Goal: Information Seeking & Learning: Find specific fact

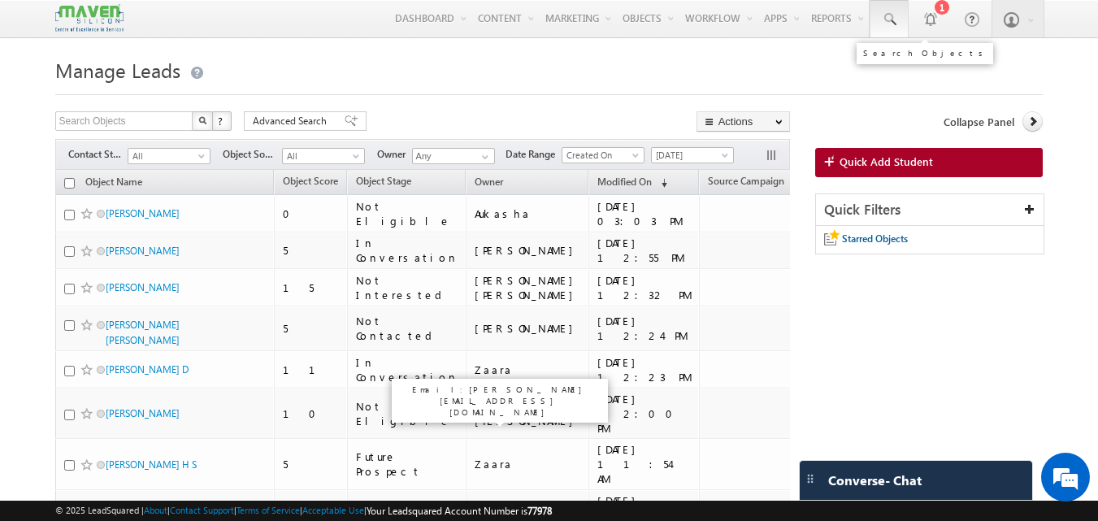
click at [891, 9] on link at bounding box center [888, 18] width 39 height 37
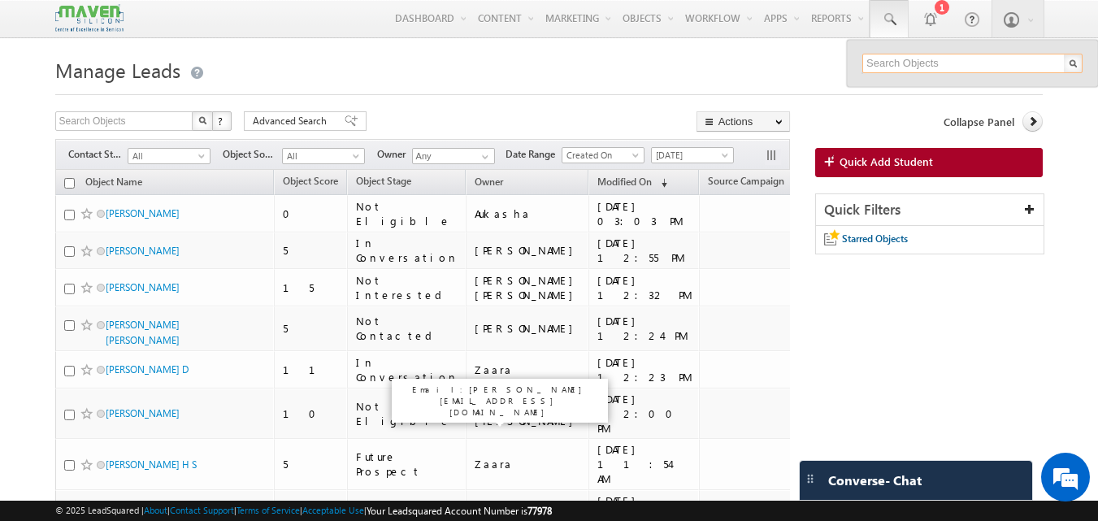
click at [886, 59] on input "text" at bounding box center [972, 64] width 220 height 20
paste input "8248798602"
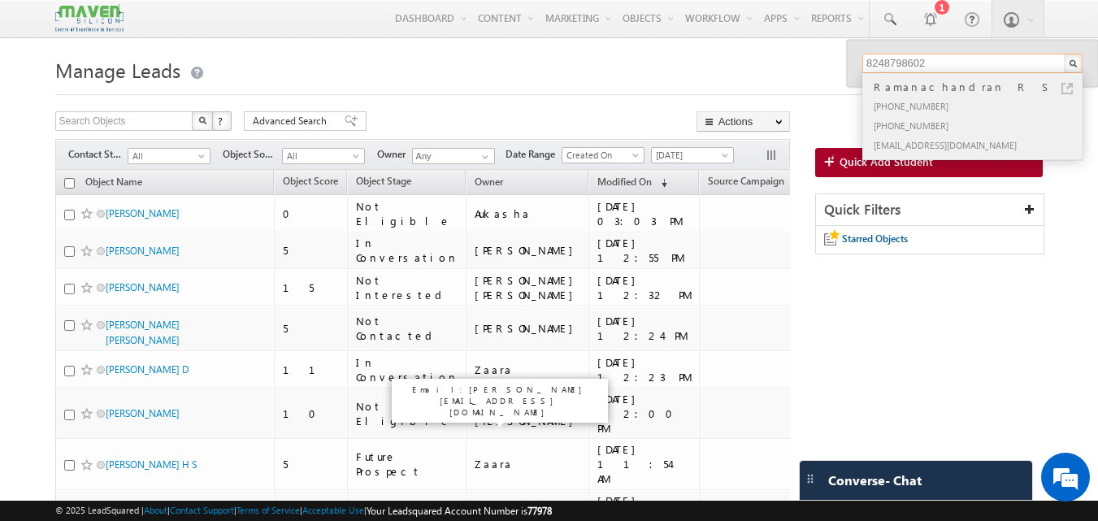
type input "8248798602"
click at [1060, 84] on div "Ramanachandran R S" at bounding box center [979, 87] width 218 height 18
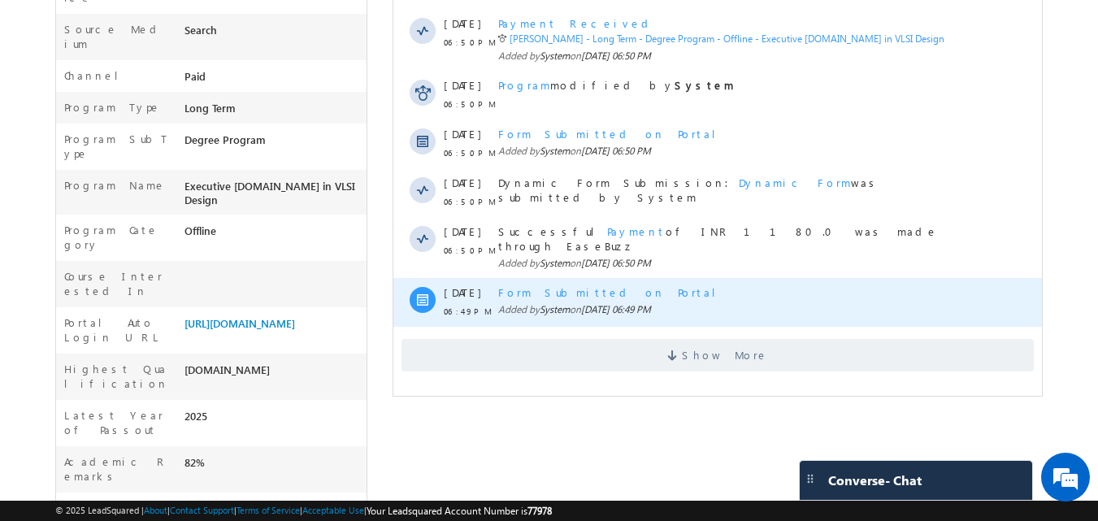
scroll to position [475, 0]
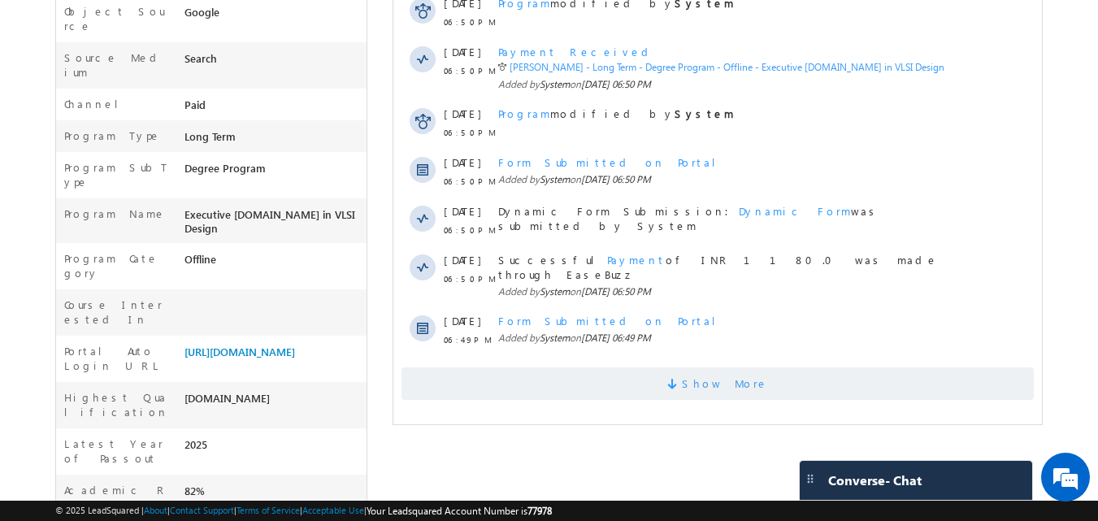
click at [645, 367] on span "Show More" at bounding box center [717, 383] width 632 height 33
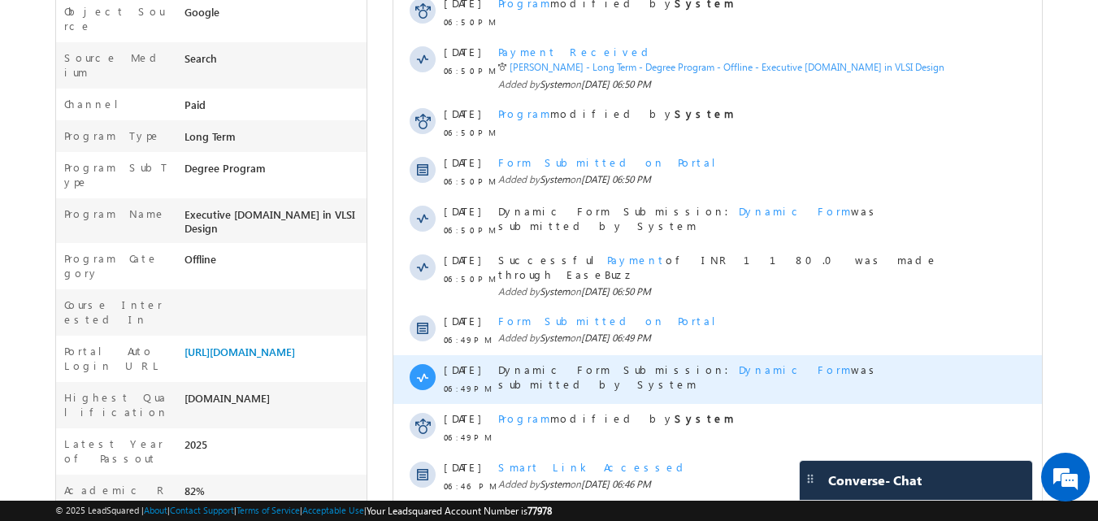
scroll to position [857, 0]
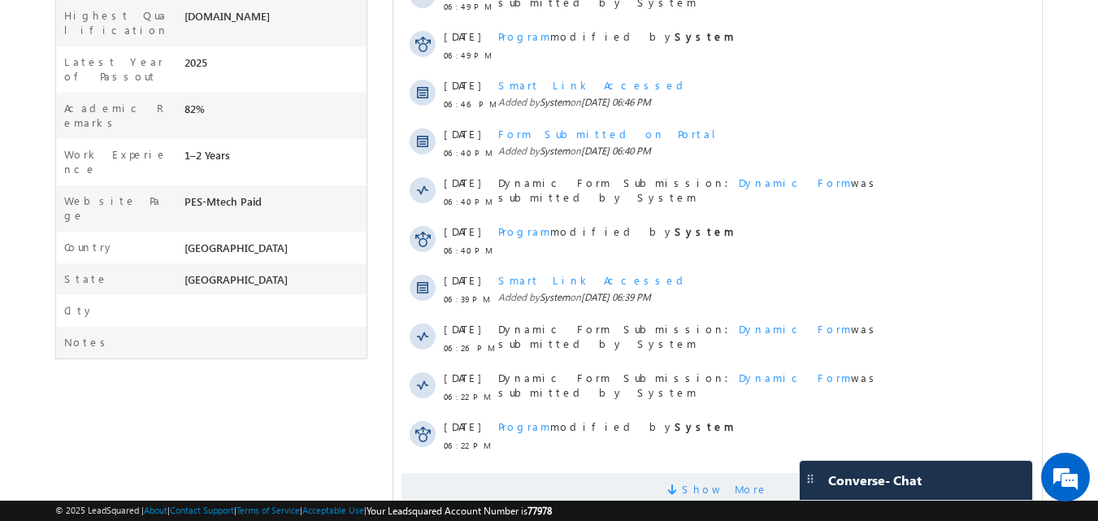
click at [682, 484] on span at bounding box center [674, 491] width 15 height 15
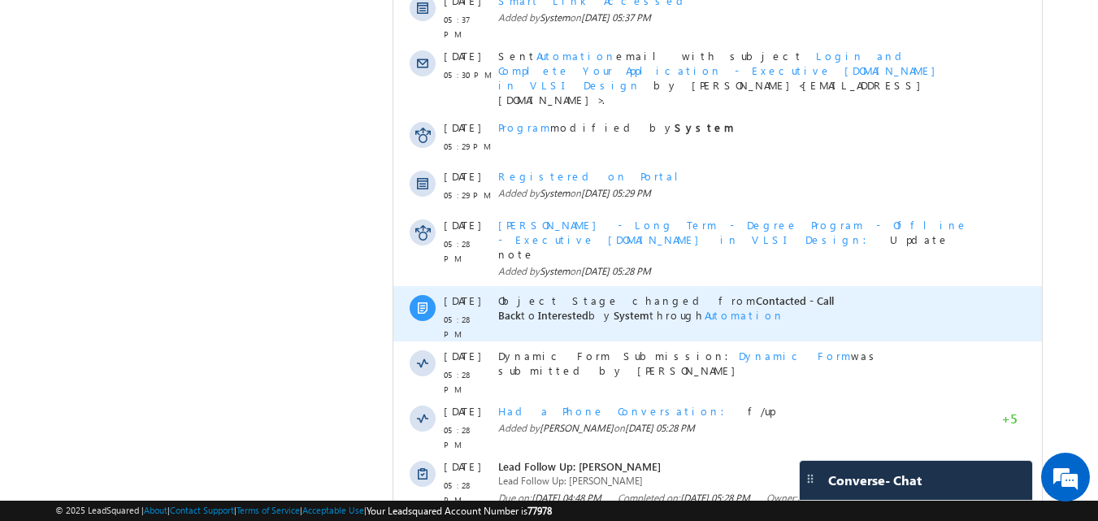
scroll to position [1384, 0]
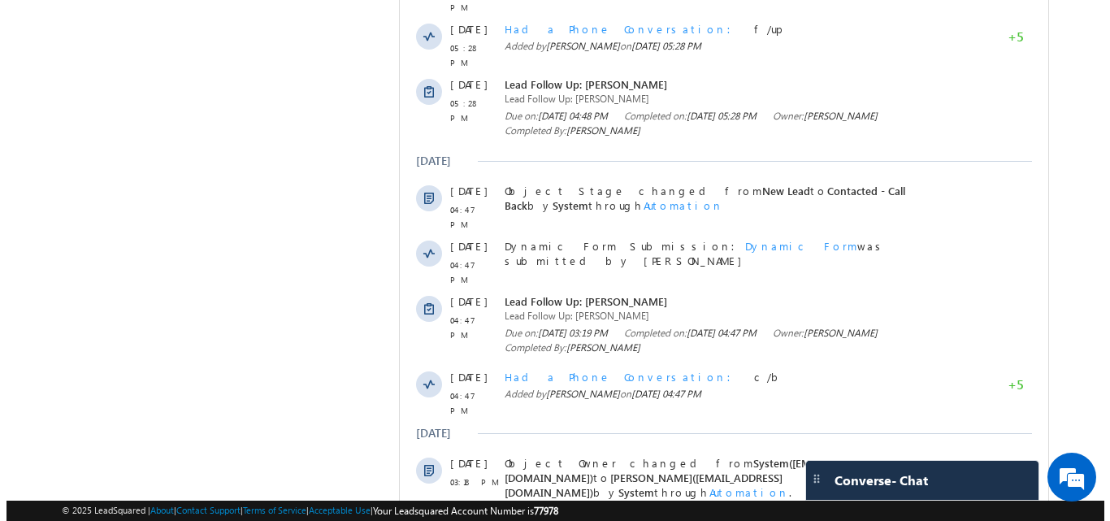
scroll to position [1765, 0]
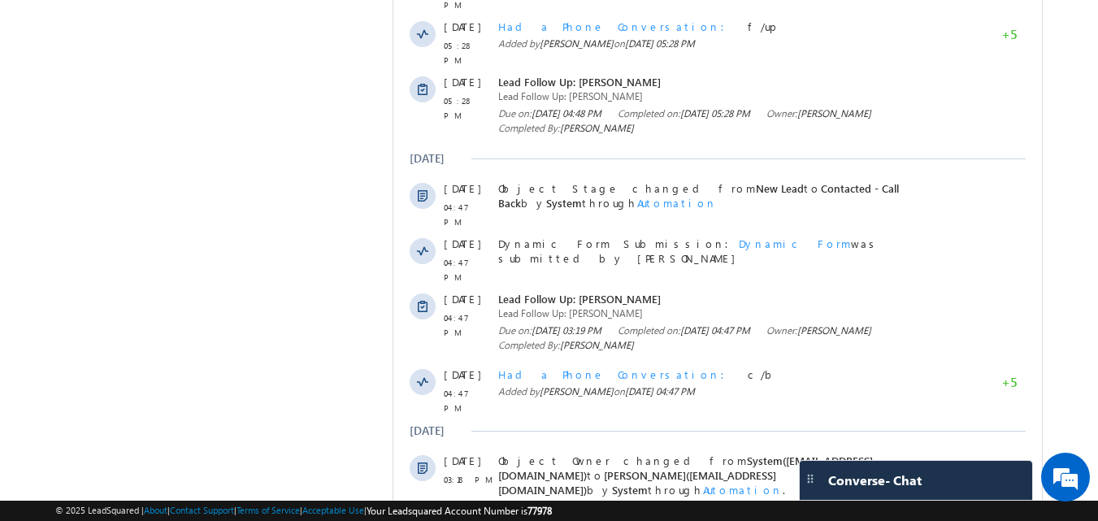
click at [643, 512] on span "details" at bounding box center [680, 519] width 75 height 14
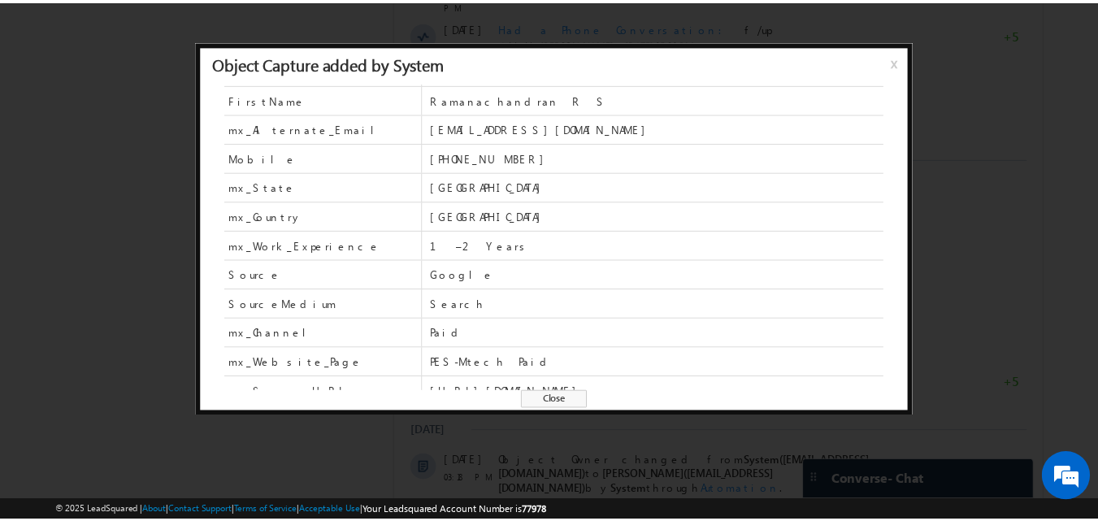
scroll to position [41, 0]
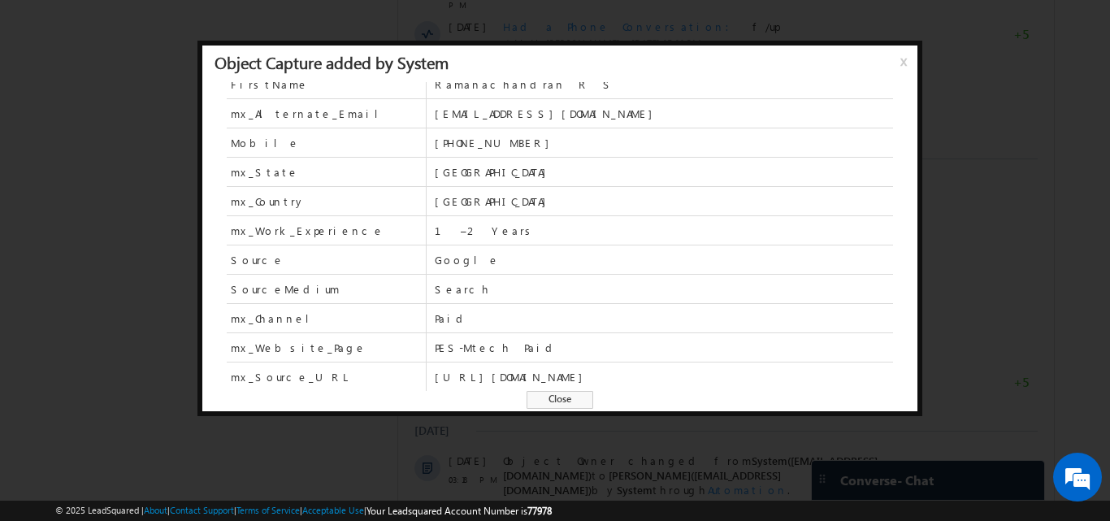
click at [563, 398] on span "Close" at bounding box center [560, 400] width 67 height 18
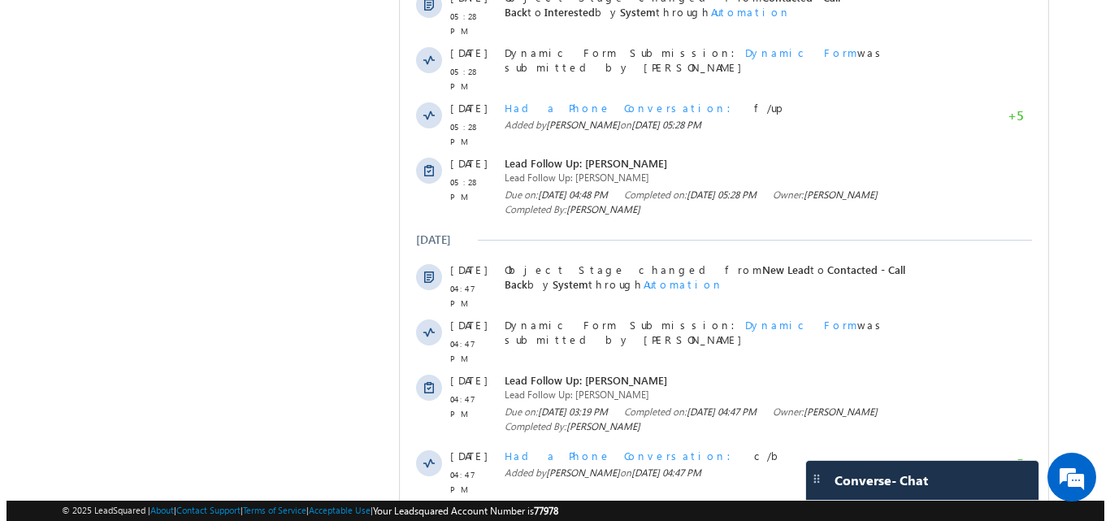
scroll to position [1521, 0]
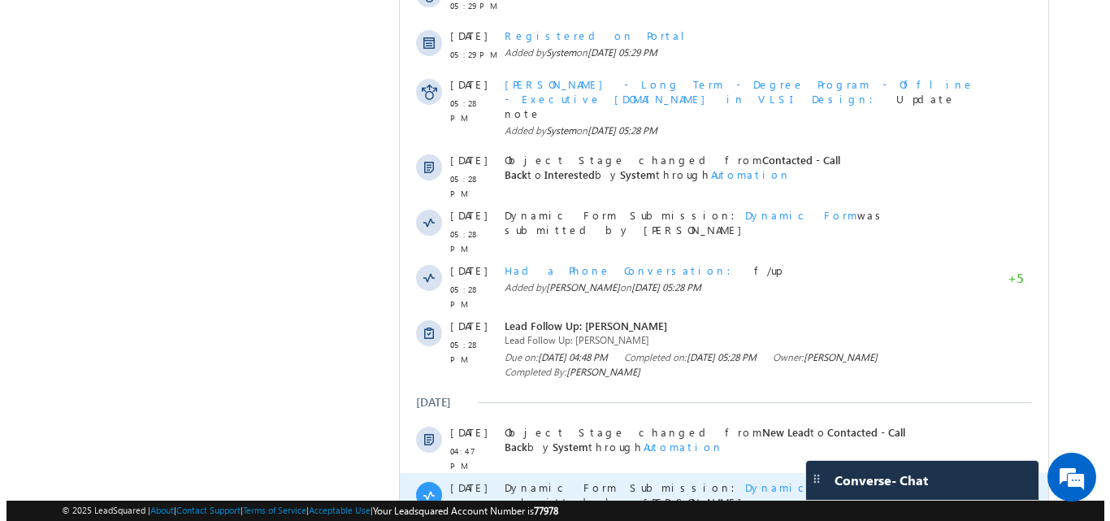
click at [744, 480] on span "Dynamic Form" at bounding box center [800, 487] width 112 height 14
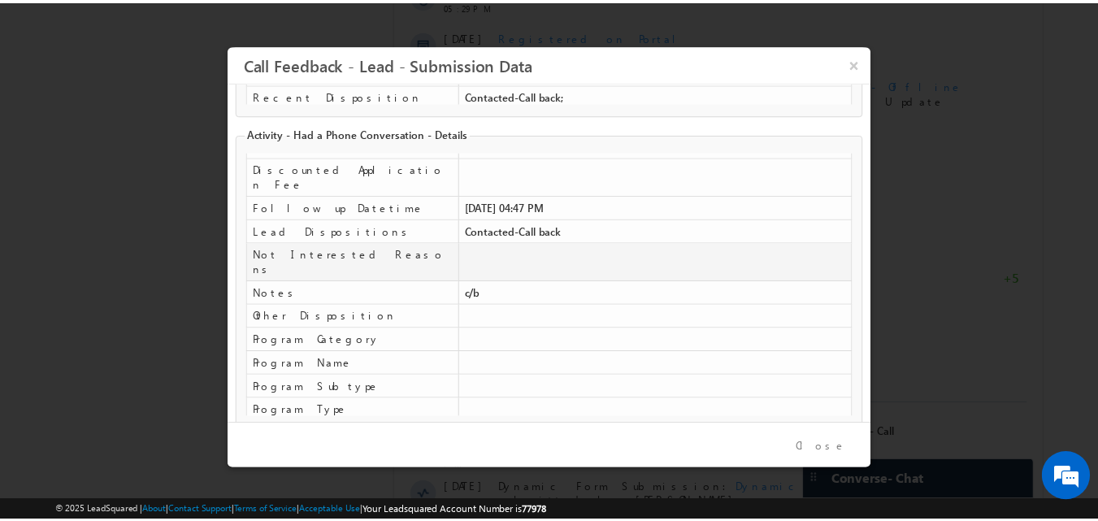
scroll to position [312, 0]
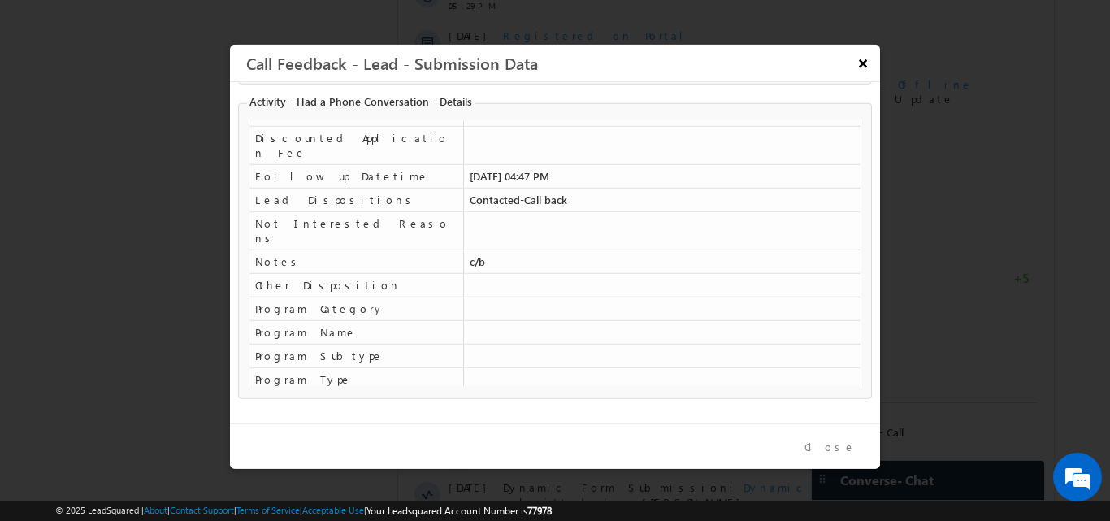
click at [862, 69] on button "×" at bounding box center [862, 62] width 27 height 28
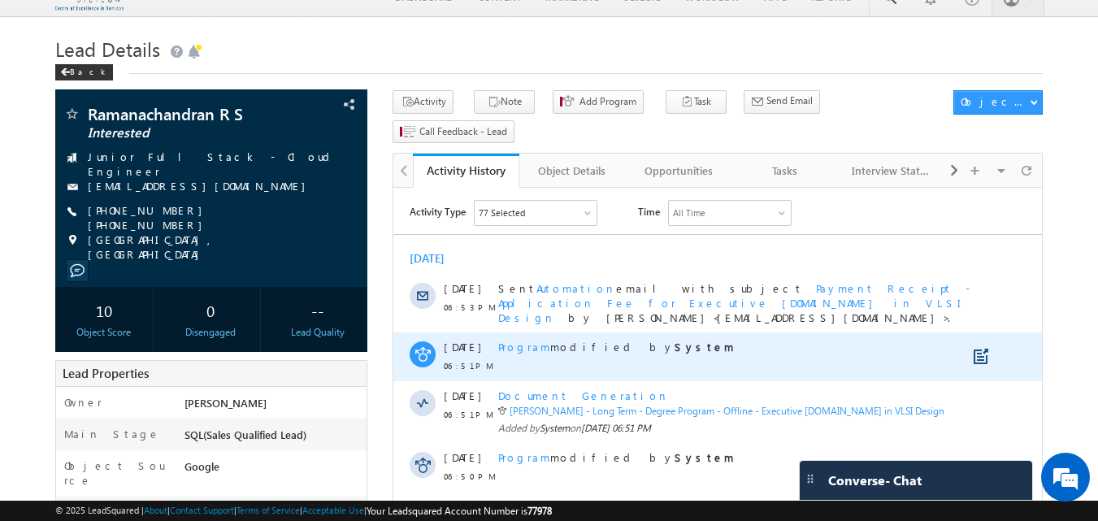
scroll to position [0, 0]
